Goal: Task Accomplishment & Management: Manage account settings

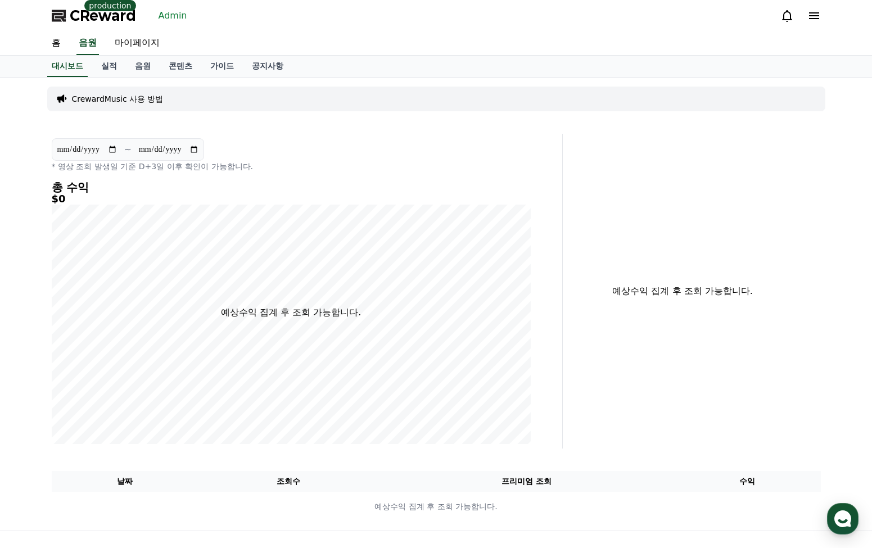
click at [179, 15] on link "Admin" at bounding box center [173, 16] width 38 height 18
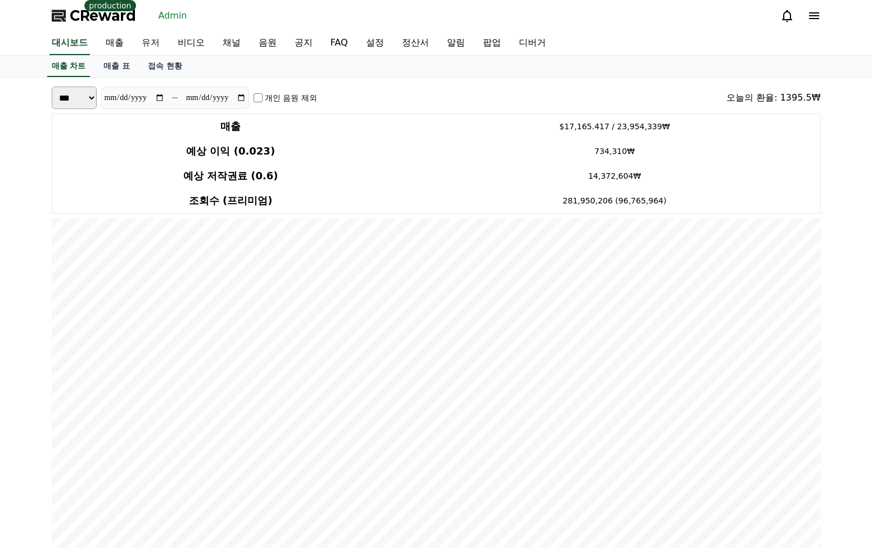
click at [150, 46] on link "유저" at bounding box center [151, 43] width 36 height 24
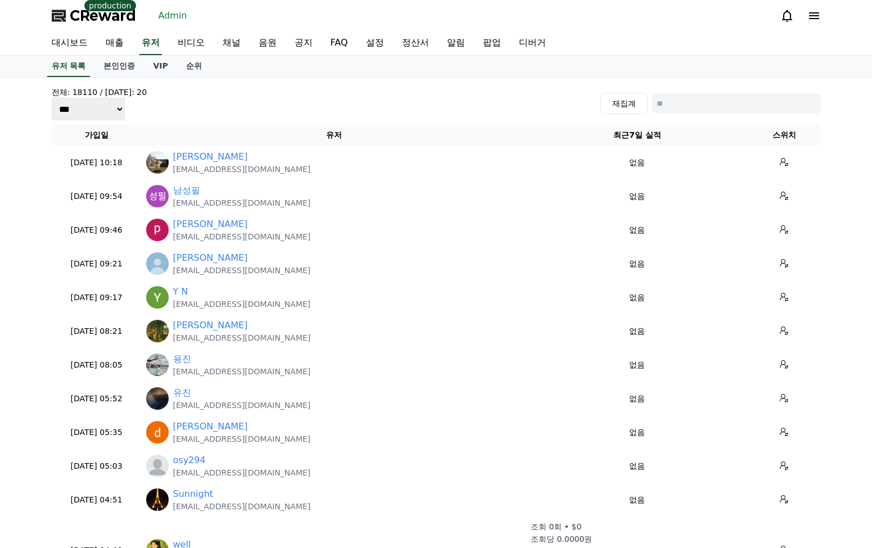
click at [57, 114] on select "*** *** ***" at bounding box center [89, 109] width 74 height 22
select select "***"
click at [52, 116] on select "*** *** ***" at bounding box center [89, 109] width 74 height 22
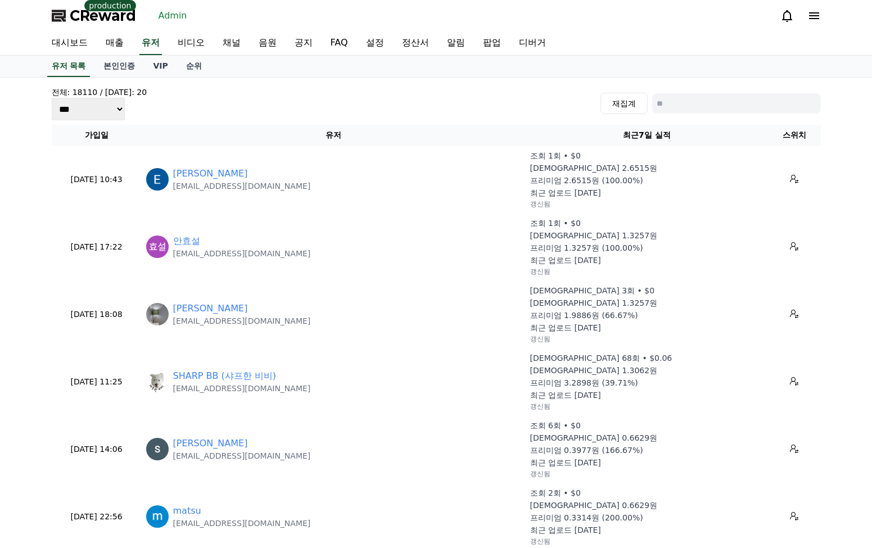
click at [333, 106] on div "전체: 18110 / [DATE]: 20 *** *** *** 재집계" at bounding box center [436, 104] width 769 height 34
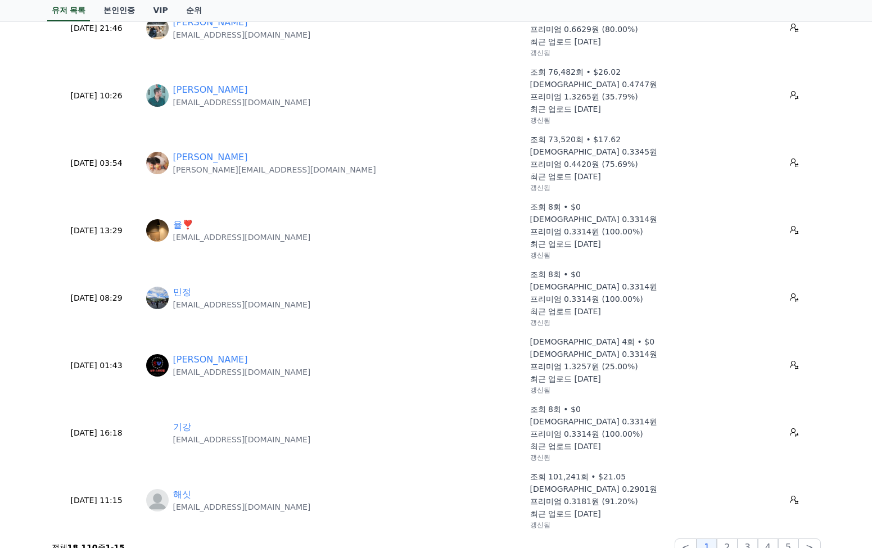
scroll to position [803, 0]
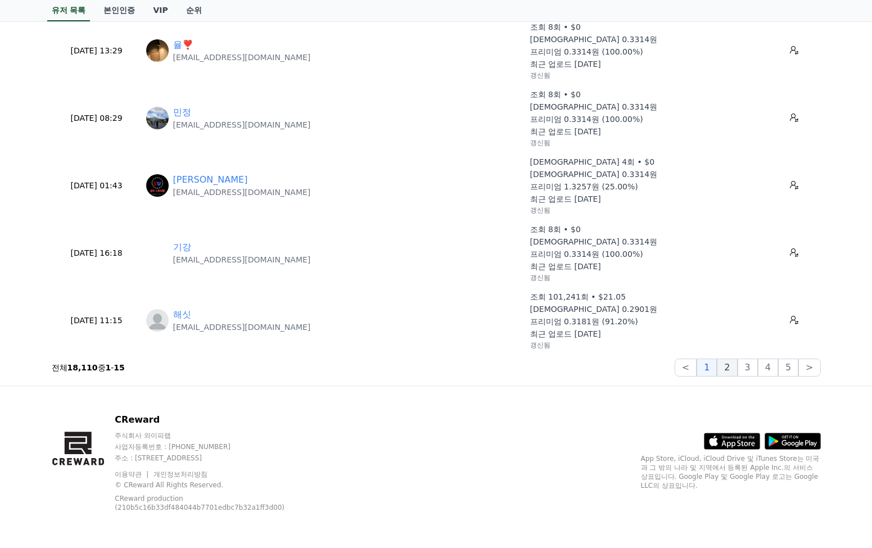
click at [725, 367] on button "2" at bounding box center [727, 368] width 20 height 18
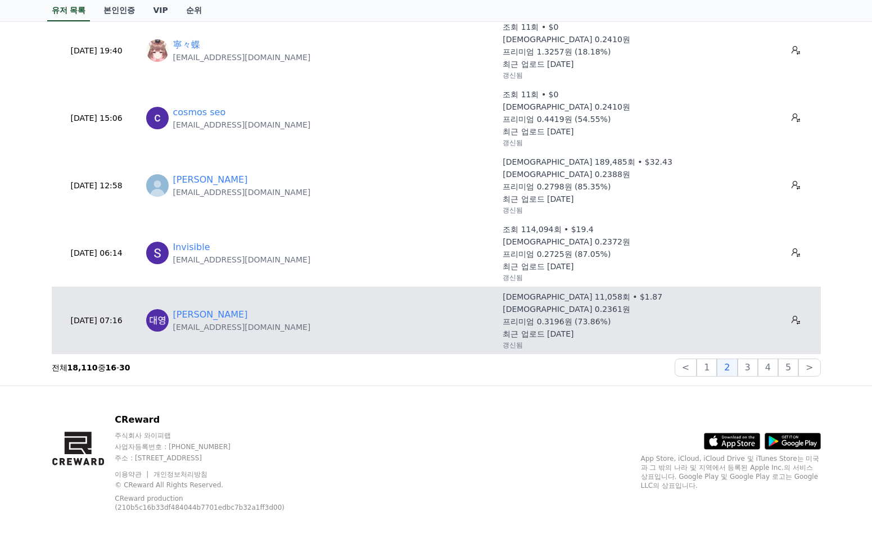
scroll to position [0, 0]
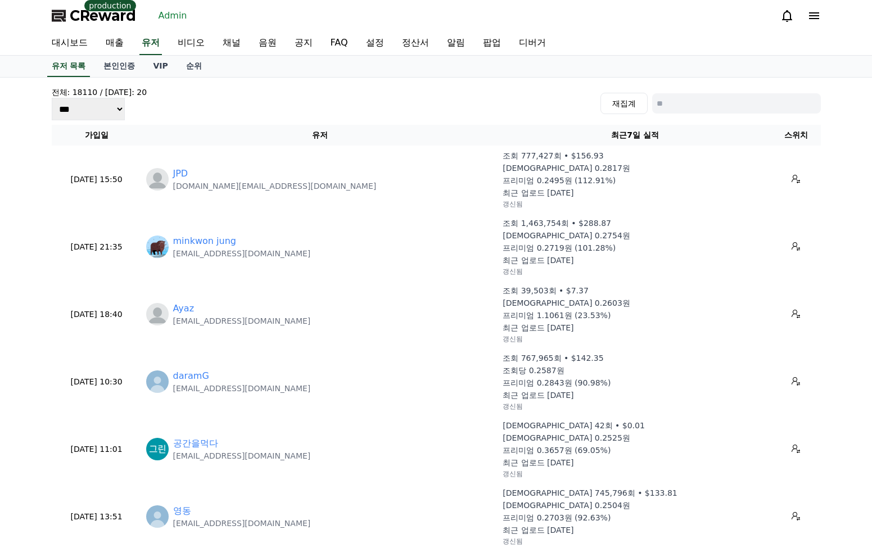
click at [635, 293] on div "조회 39,503회 • $7.37 조회당 0.2603원 프리미엄 1.1061원 (23.53%) 최근 업로드 [DATE] 갱신됨" at bounding box center [634, 314] width 265 height 58
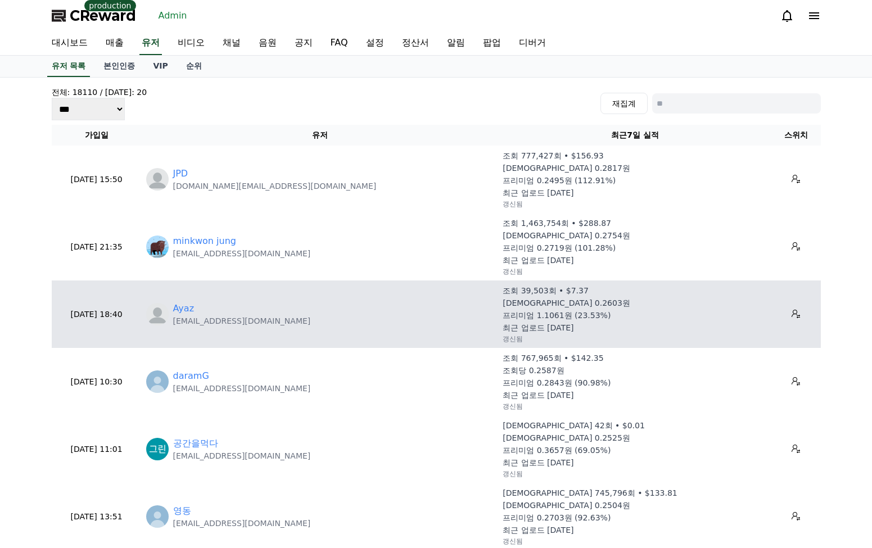
click at [631, 293] on div "조회 39,503회 • $7.37 조회당 0.2603원 프리미엄 1.1061원 (23.53%) 최근 업로드 [DATE] 갱신됨" at bounding box center [634, 314] width 265 height 58
click at [531, 301] on p "[DEMOGRAPHIC_DATA] 0.2603원" at bounding box center [566, 302] width 128 height 11
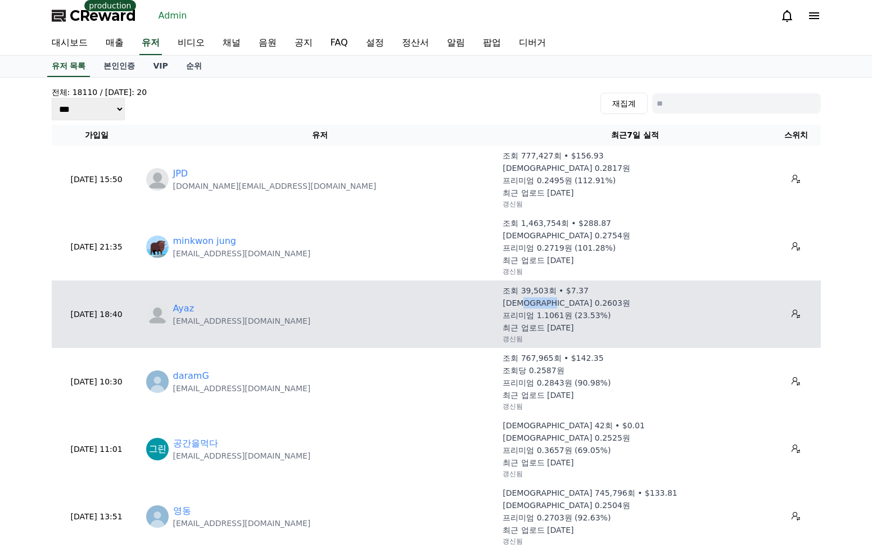
click at [531, 301] on p "[DEMOGRAPHIC_DATA] 0.2603원" at bounding box center [566, 302] width 128 height 11
click at [558, 315] on p "프리미엄 1.1061원 (23.53%)" at bounding box center [556, 315] width 108 height 11
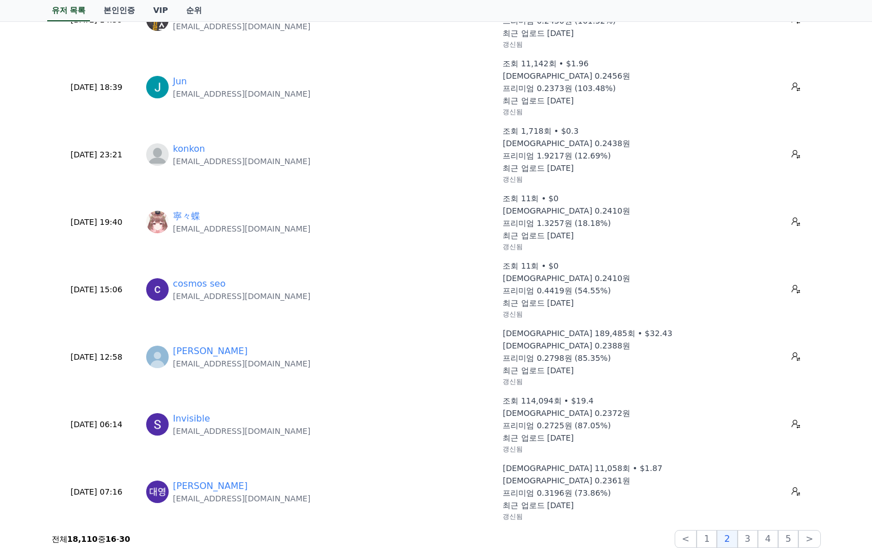
scroll to position [803, 0]
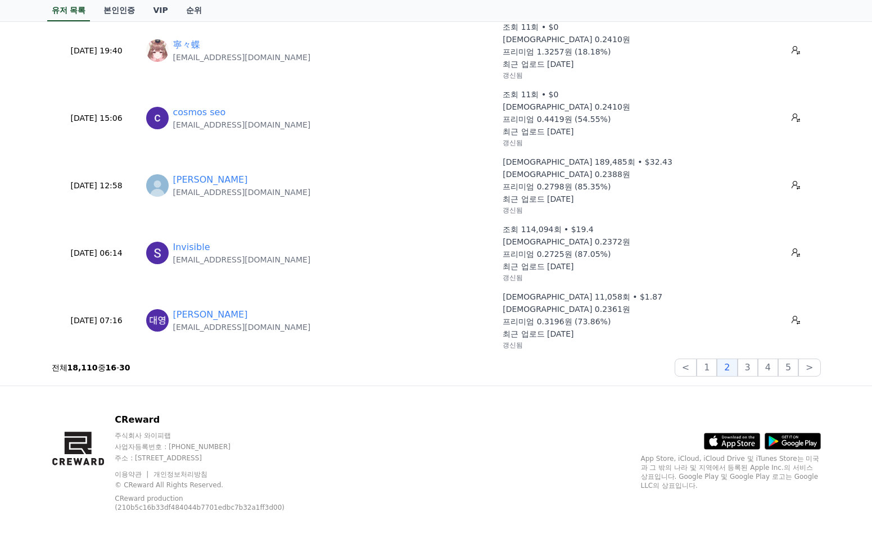
click at [609, 369] on section "전체 18,110 중 16 - 30 < 1 2 3 4 5 >" at bounding box center [436, 368] width 769 height 18
click at [749, 367] on button "3" at bounding box center [747, 368] width 20 height 18
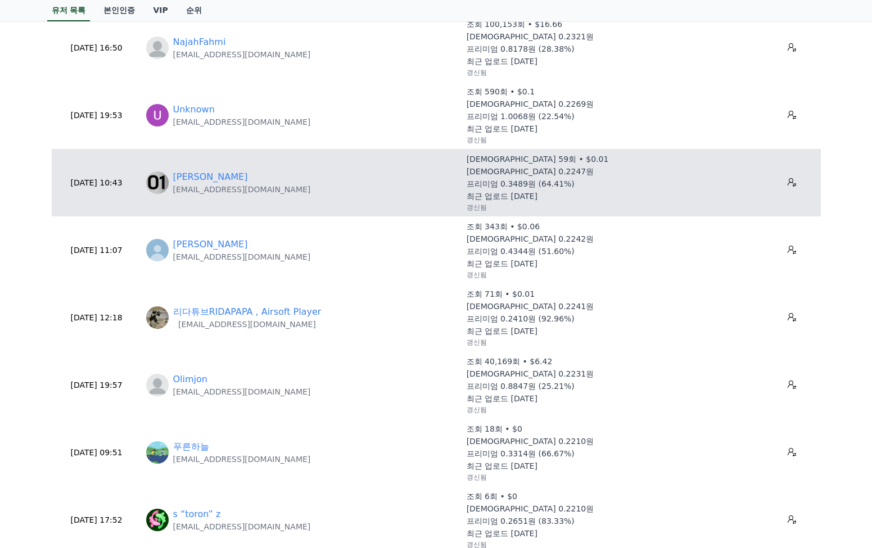
scroll to position [0, 0]
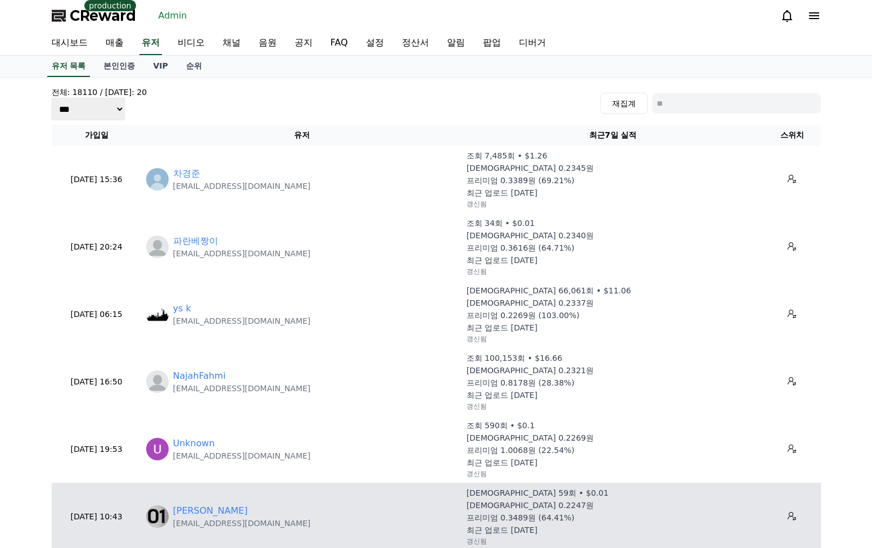
click at [537, 262] on p "최근 업로드 [DATE]" at bounding box center [502, 260] width 71 height 11
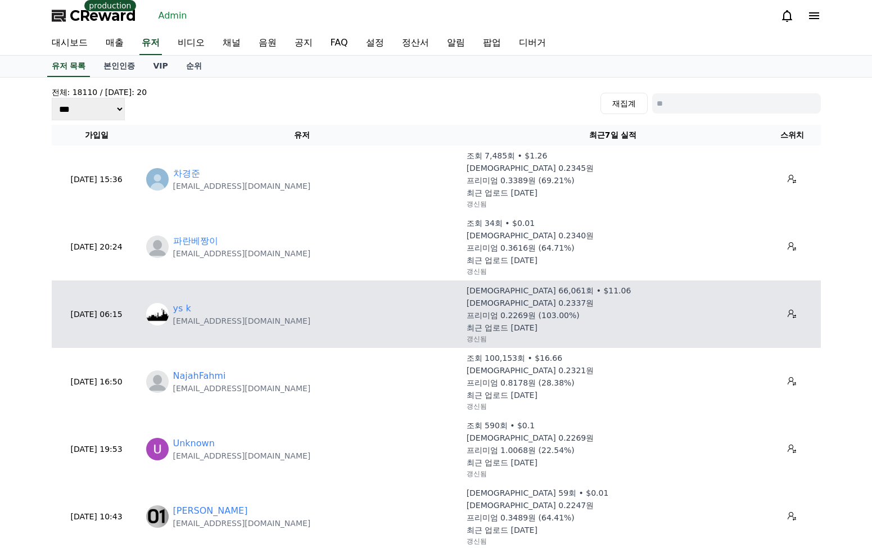
click at [550, 315] on p "프리미엄 0.2269원 (103.00%)" at bounding box center [523, 315] width 113 height 11
click at [537, 324] on p "최근 업로드 [DATE]" at bounding box center [502, 327] width 71 height 11
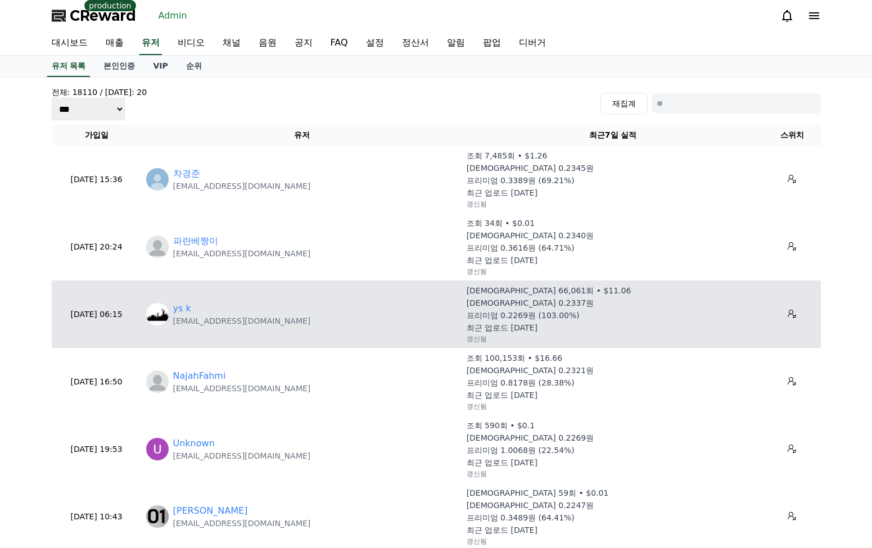
click at [579, 314] on p "프리미엄 0.2269원 (103.00%)" at bounding box center [523, 315] width 113 height 11
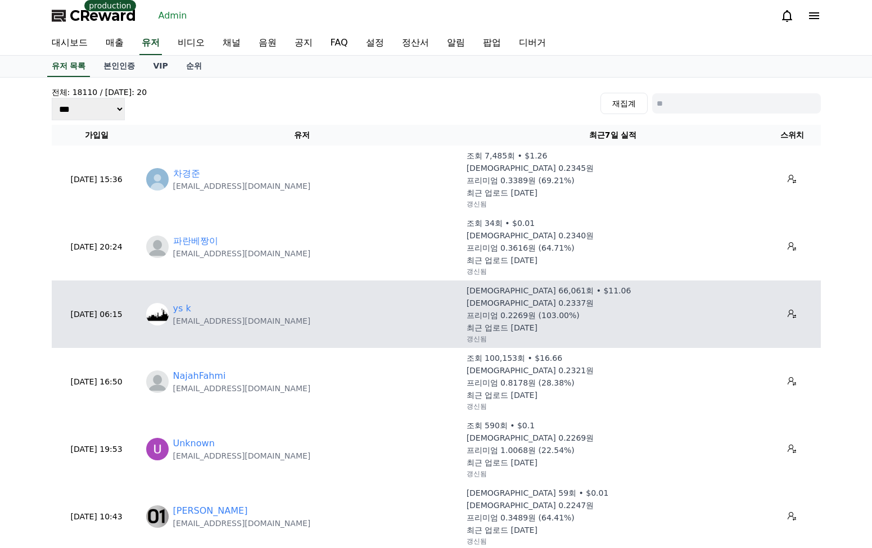
click at [545, 320] on p "프리미엄 0.2269원 (103.00%)" at bounding box center [523, 315] width 113 height 11
click at [561, 316] on p "프리미엄 0.2269원 (103.00%)" at bounding box center [523, 315] width 113 height 11
click at [537, 330] on p "최근 업로드 [DATE]" at bounding box center [502, 327] width 71 height 11
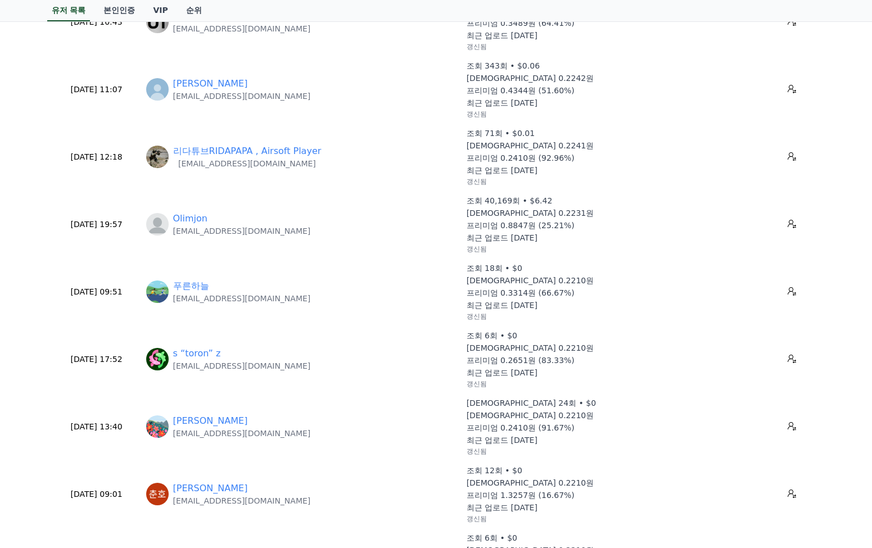
scroll to position [803, 0]
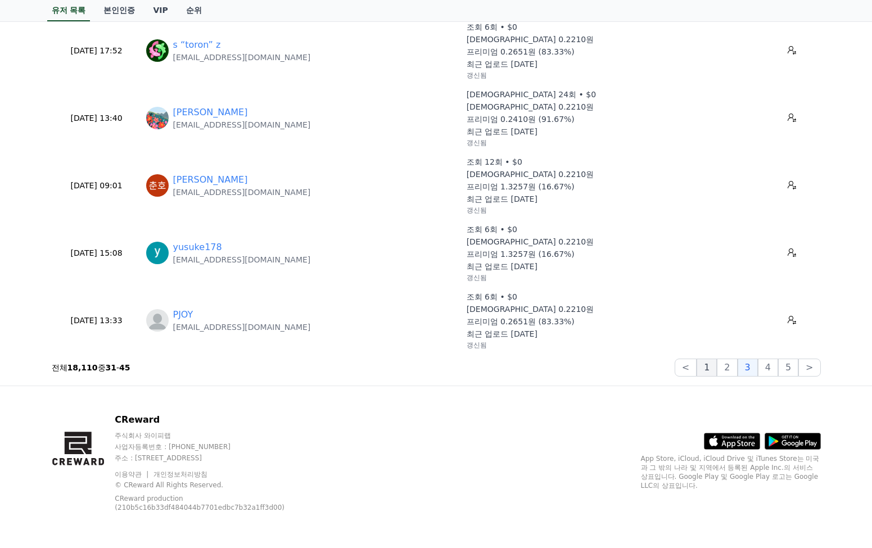
click at [711, 368] on button "1" at bounding box center [706, 368] width 20 height 18
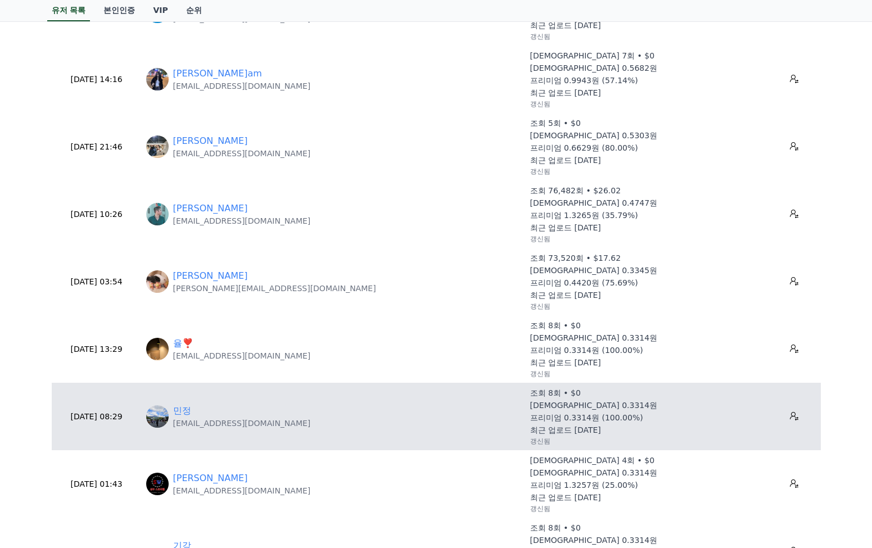
scroll to position [750, 0]
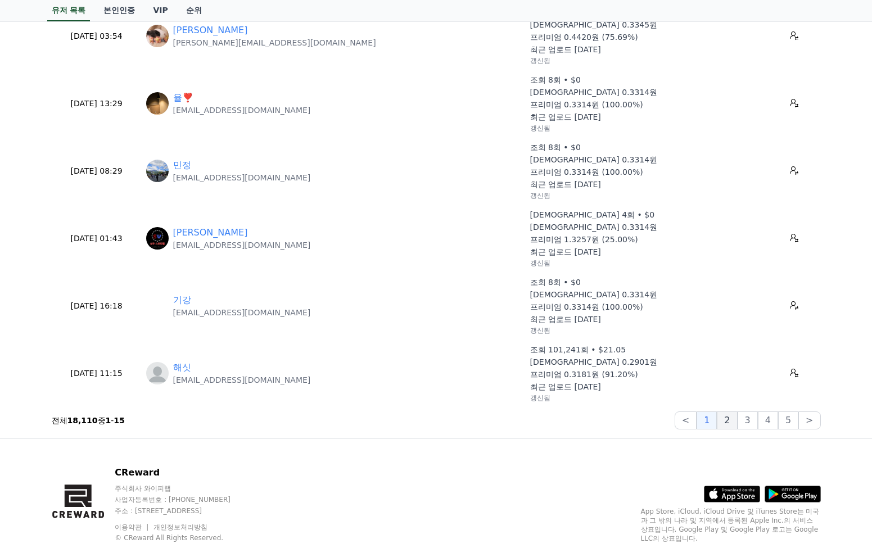
click at [726, 424] on button "2" at bounding box center [727, 420] width 20 height 18
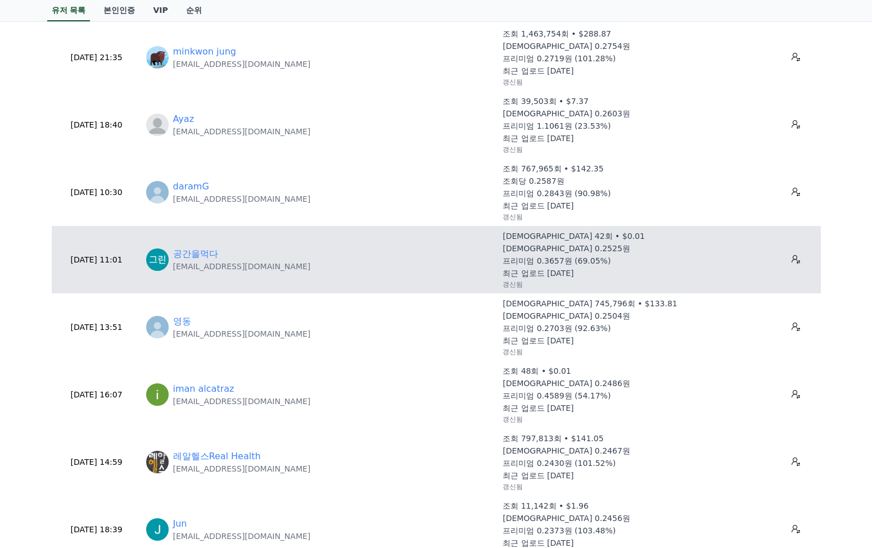
scroll to position [0, 0]
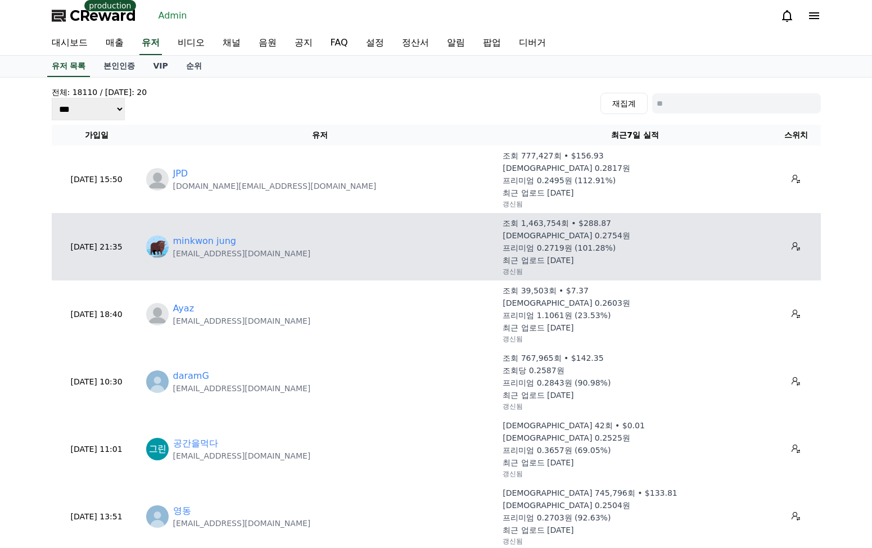
click at [601, 229] on div "조회 1,463,754회 • $288.87 조회당 0.2754원 프리미엄 0.2719원 (101.28%) 최근 업로드 [DATE] 갱신됨" at bounding box center [634, 247] width 265 height 58
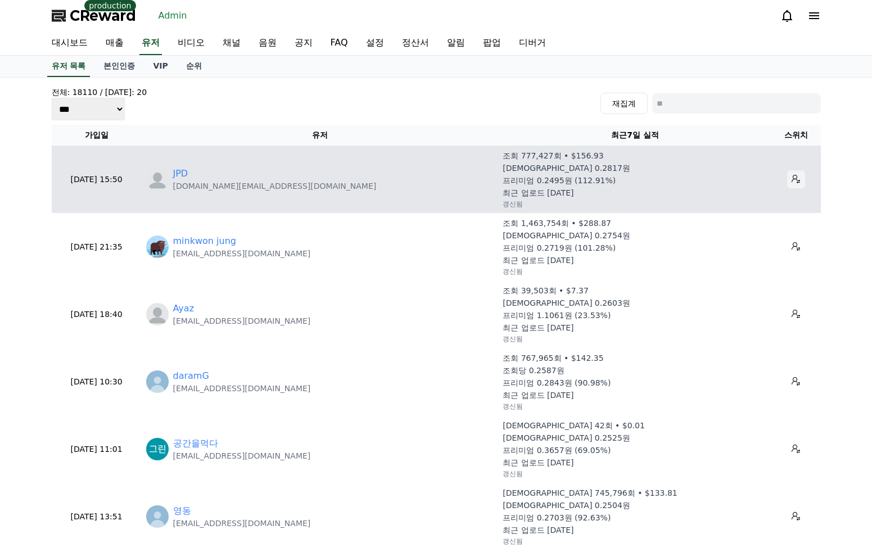
click at [787, 184] on button at bounding box center [796, 179] width 18 height 18
